Goal: Entertainment & Leisure: Consume media (video, audio)

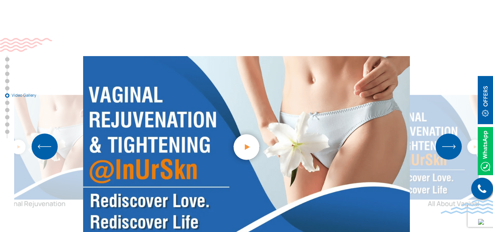
scroll to position [1741, 0]
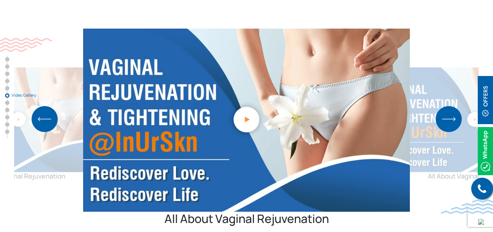
click at [248, 99] on img "1 / 1" at bounding box center [246, 119] width 40 height 40
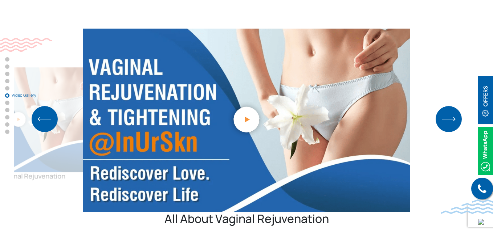
click at [244, 99] on img "1 / 1" at bounding box center [246, 119] width 40 height 40
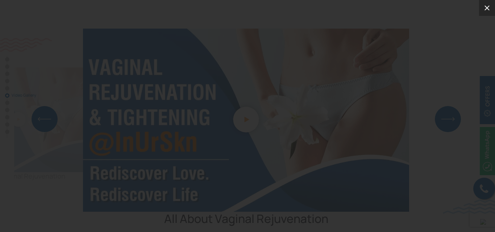
click at [490, 8] on icon at bounding box center [487, 8] width 9 height 9
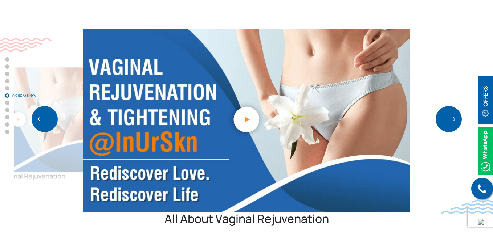
click at [440, 106] on img "Next slide" at bounding box center [448, 119] width 26 height 26
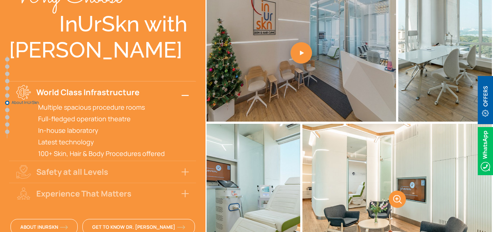
scroll to position [2073, 0]
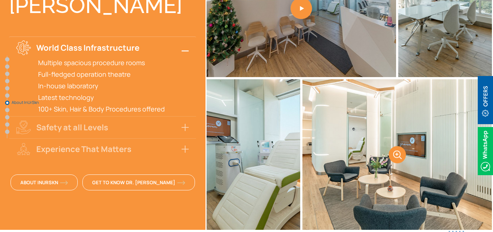
click at [396, 112] on link at bounding box center [396, 154] width 189 height 151
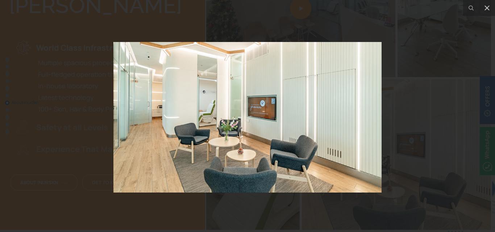
drag, startPoint x: 279, startPoint y: 120, endPoint x: 192, endPoint y: 130, distance: 87.6
click at [192, 130] on img at bounding box center [248, 117] width 268 height 151
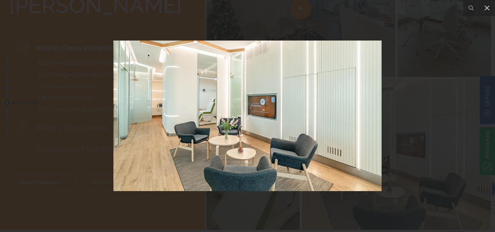
drag, startPoint x: 312, startPoint y: 105, endPoint x: 310, endPoint y: 95, distance: 10.2
click at [310, 97] on img at bounding box center [248, 116] width 268 height 151
click at [424, 102] on div at bounding box center [247, 116] width 495 height 232
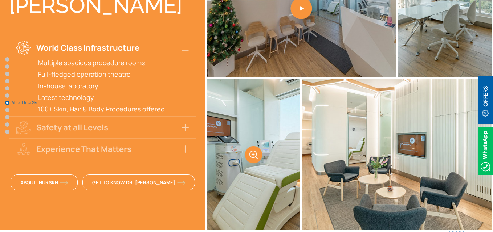
click at [264, 125] on link at bounding box center [253, 154] width 94 height 151
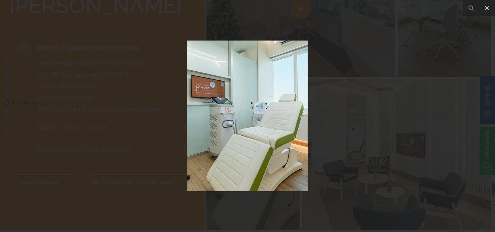
click at [390, 106] on div at bounding box center [247, 116] width 495 height 232
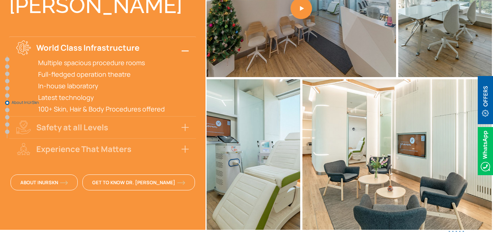
click at [325, 18] on link at bounding box center [300, 1] width 189 height 151
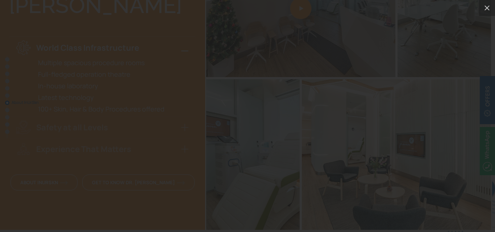
click at [487, 7] on icon at bounding box center [487, 8] width 9 height 9
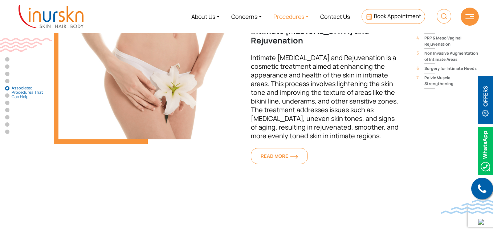
scroll to position [1456, 0]
